Goal: Register for event/course

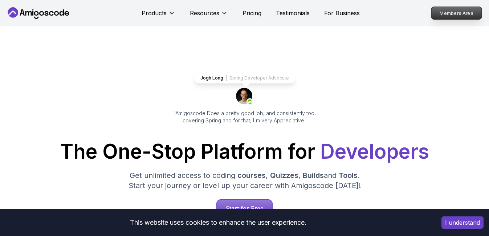
drag, startPoint x: 0, startPoint y: 0, endPoint x: 456, endPoint y: 12, distance: 456.6
click at [456, 12] on p "Members Area" at bounding box center [457, 13] width 50 height 12
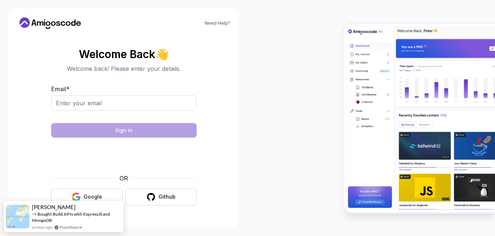
click at [86, 195] on div "Google" at bounding box center [93, 196] width 19 height 7
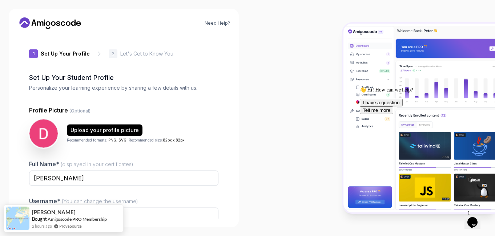
type input "boldbisonab01d"
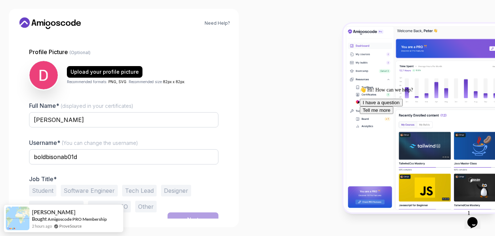
scroll to position [67, 0]
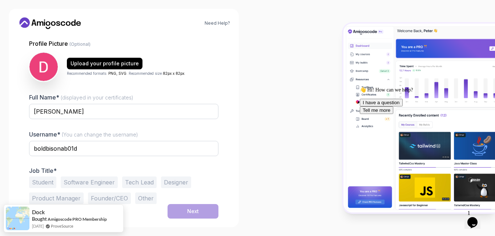
click at [80, 183] on button "Software Engineer" at bounding box center [89, 182] width 57 height 12
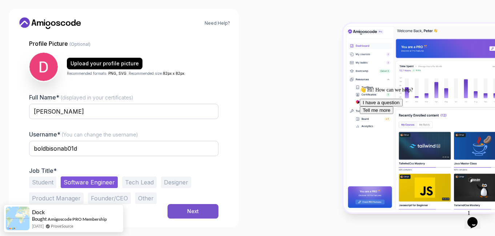
click at [200, 213] on button "Next" at bounding box center [192, 211] width 51 height 15
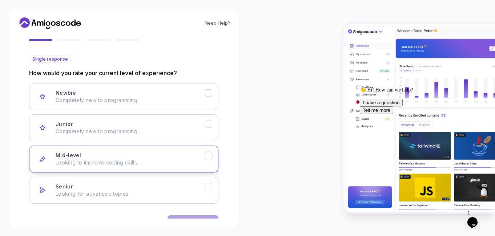
click at [187, 155] on div "Mid-level Looking to improve coding skills." at bounding box center [130, 159] width 149 height 15
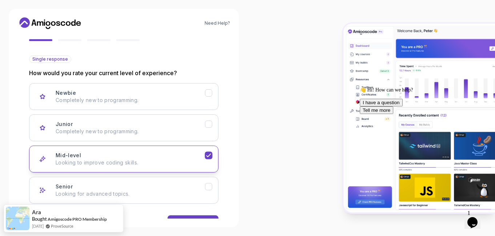
scroll to position [90, 0]
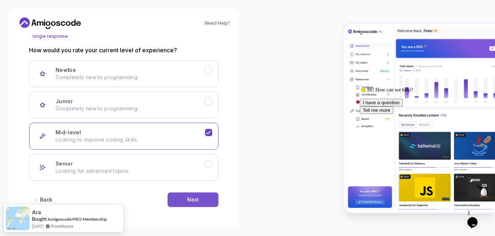
click at [207, 200] on button "Next" at bounding box center [192, 199] width 51 height 15
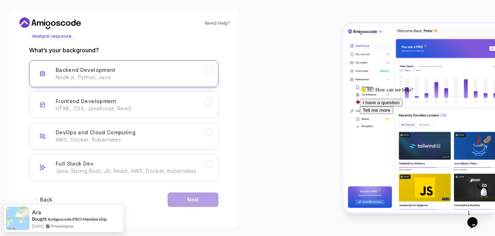
click at [211, 73] on icon "Backend Development" at bounding box center [208, 70] width 7 height 7
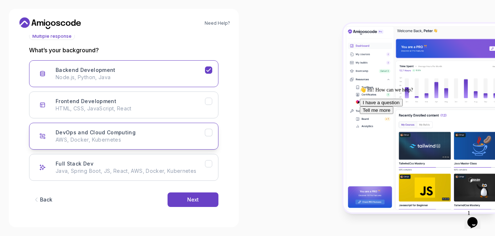
click at [207, 132] on icon "DevOps and Cloud Computing" at bounding box center [208, 132] width 7 height 7
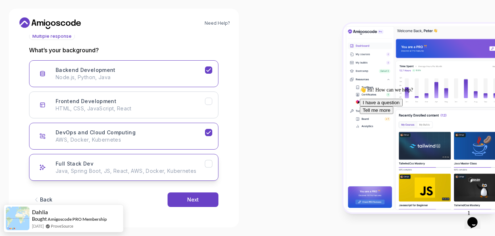
click at [209, 164] on icon "Full Stack Dev" at bounding box center [208, 163] width 7 height 7
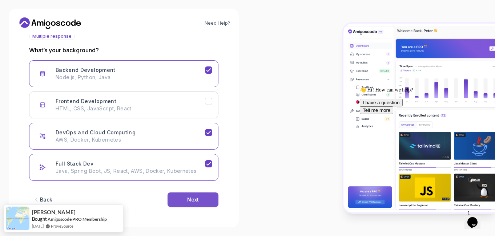
click at [187, 198] on div "Next" at bounding box center [193, 199] width 12 height 7
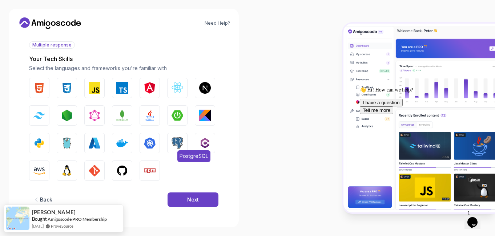
click at [178, 143] on img "button" at bounding box center [177, 143] width 12 height 12
click at [96, 146] on img "button" at bounding box center [95, 143] width 12 height 12
click at [121, 143] on img "button" at bounding box center [122, 143] width 12 height 12
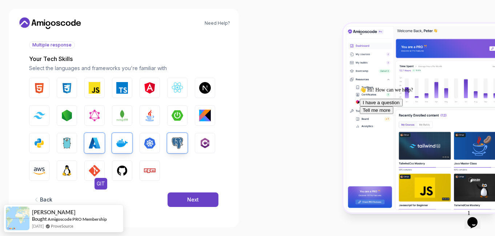
click at [90, 168] on img "button" at bounding box center [95, 171] width 12 height 12
click at [127, 167] on img "button" at bounding box center [122, 171] width 12 height 12
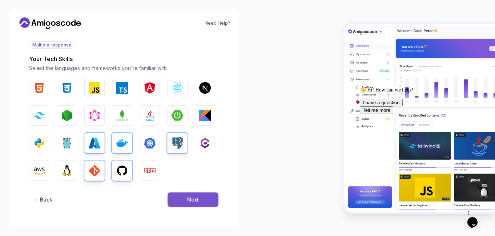
click at [182, 198] on button "Next" at bounding box center [192, 199] width 51 height 15
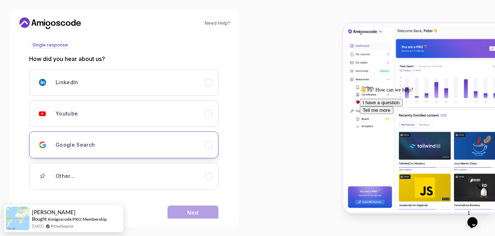
scroll to position [94, 0]
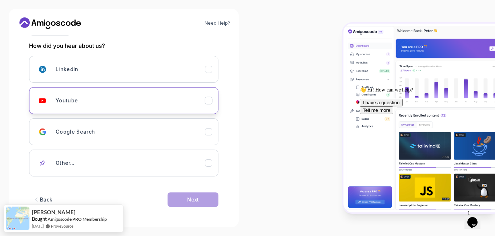
click at [213, 99] on button "Youtube" at bounding box center [123, 100] width 189 height 27
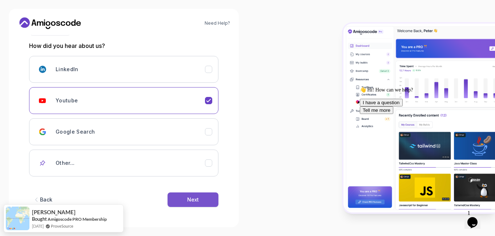
click at [191, 199] on div "Next" at bounding box center [193, 199] width 12 height 7
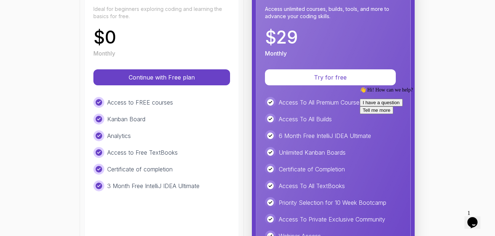
scroll to position [119, 0]
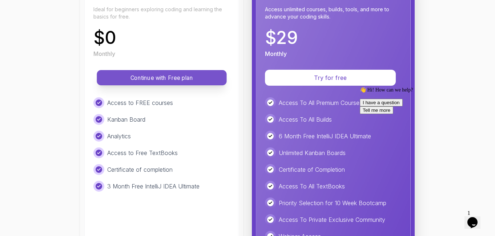
click at [169, 74] on p "Continue with Free plan" at bounding box center [161, 78] width 113 height 8
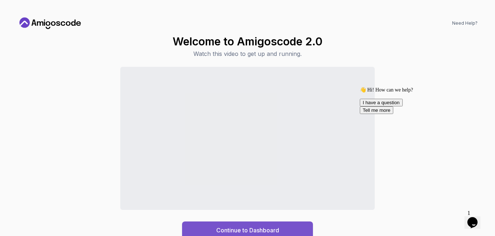
click at [271, 227] on div "Continue to Dashboard" at bounding box center [247, 230] width 63 height 9
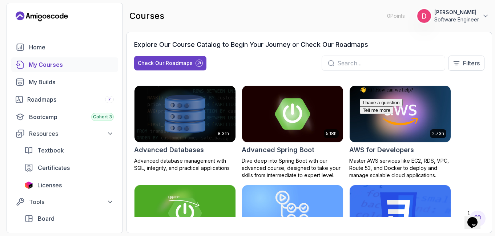
click at [282, 123] on img at bounding box center [292, 113] width 106 height 59
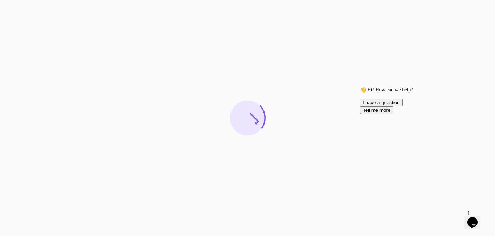
click at [359, 87] on icon "Chat attention grabber" at bounding box center [359, 87] width 0 height 0
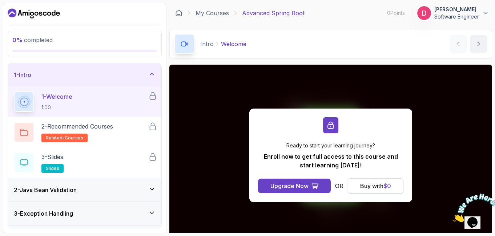
click at [365, 186] on div "Buy with $ 0" at bounding box center [375, 186] width 31 height 9
click at [68, 171] on div "3 - Slides slides" at bounding box center [81, 163] width 134 height 20
